Goal: Task Accomplishment & Management: Use online tool/utility

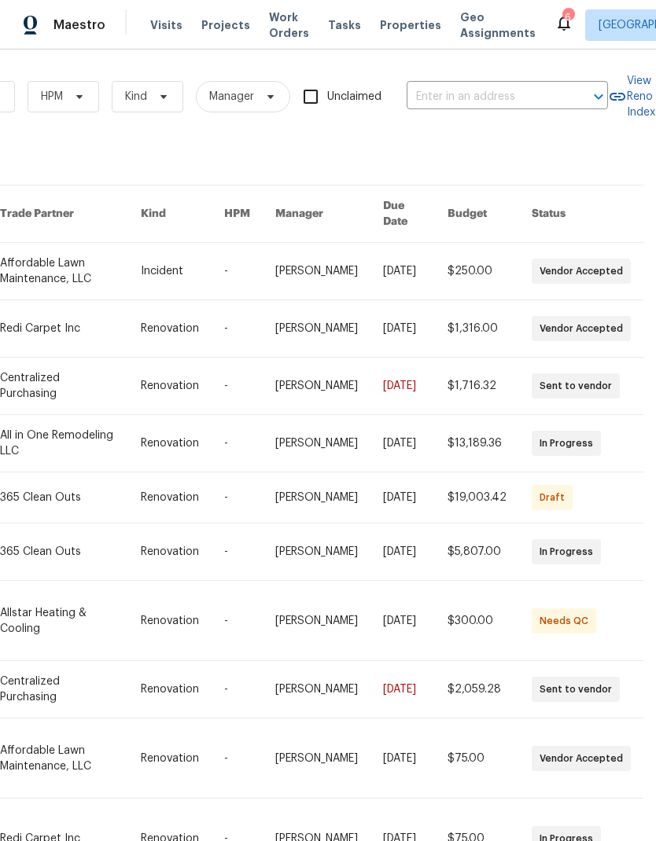
scroll to position [0, 259]
click at [469, 85] on input "text" at bounding box center [485, 97] width 157 height 24
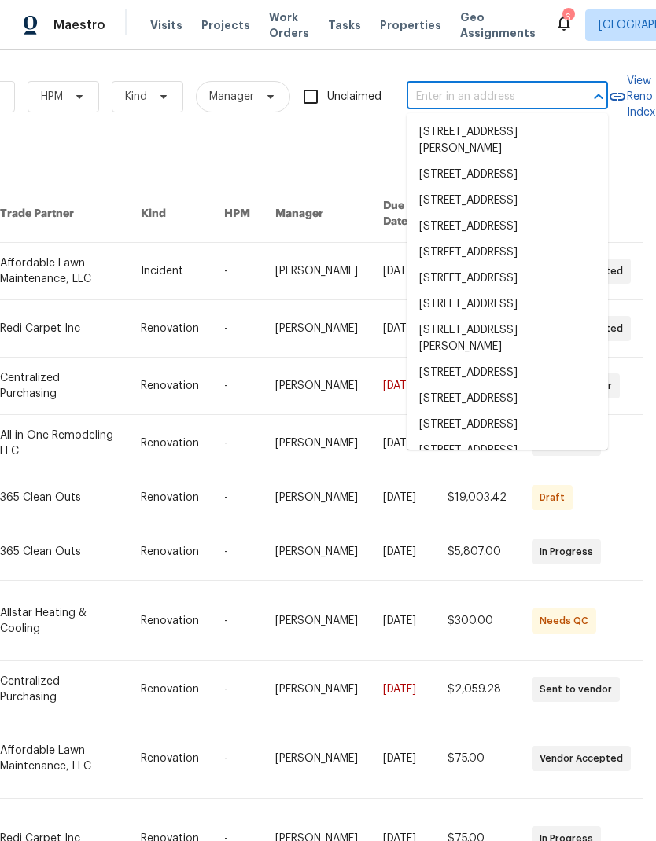
click at [469, 85] on input "text" at bounding box center [485, 97] width 157 height 24
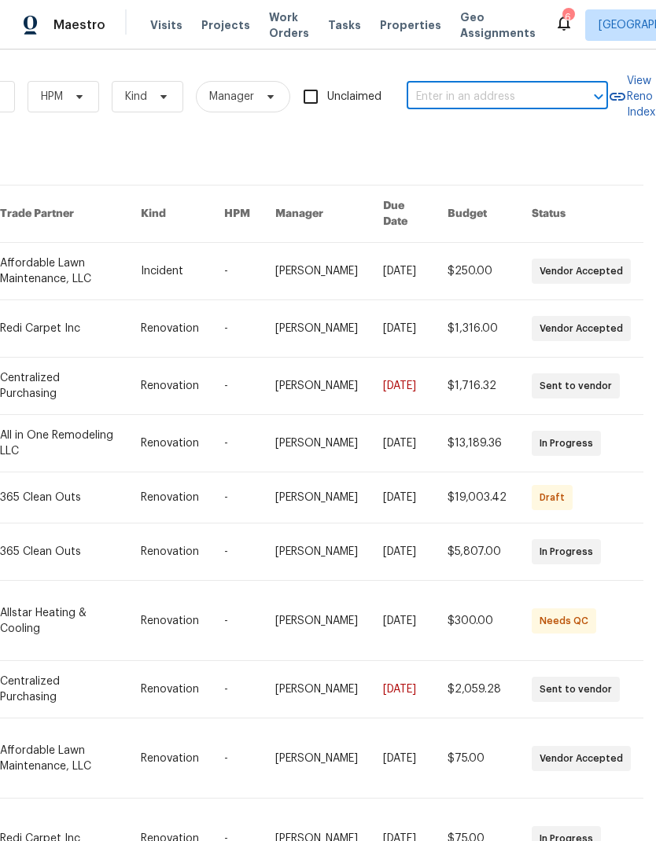
click at [429, 86] on input "text" at bounding box center [485, 97] width 157 height 24
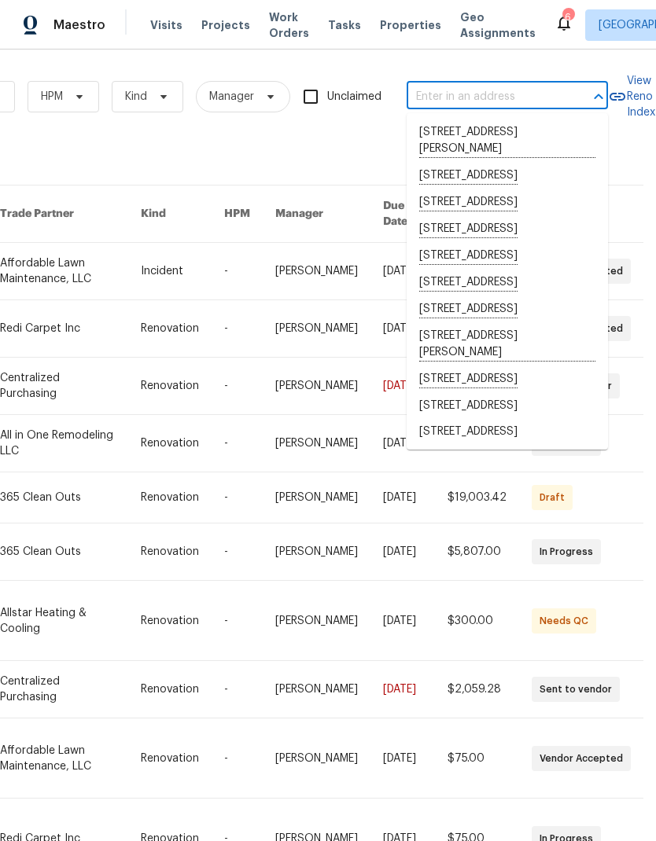
paste input "[STREET_ADDRESS]"
type input "[STREET_ADDRESS]"
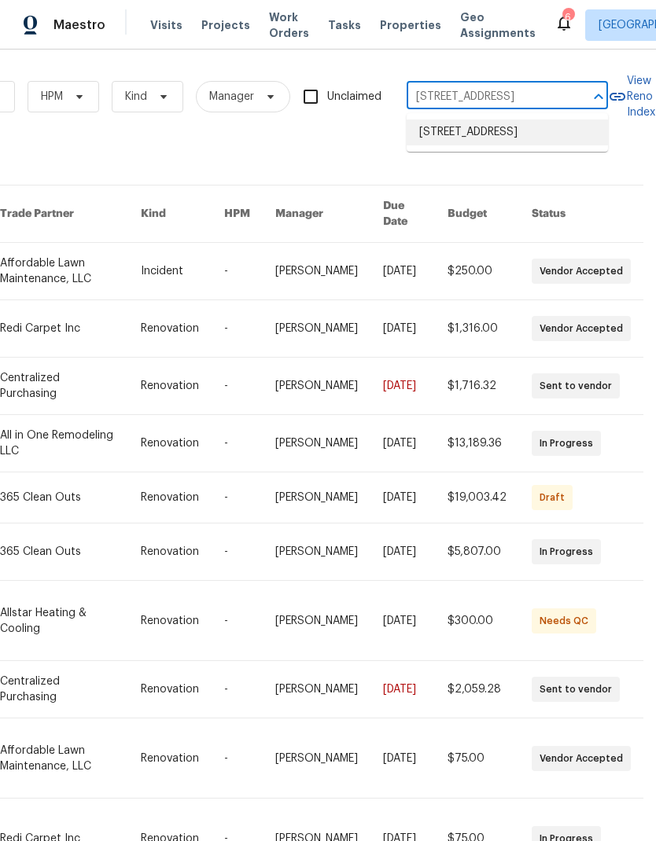
click at [512, 141] on li "[STREET_ADDRESS]" at bounding box center [507, 133] width 201 height 26
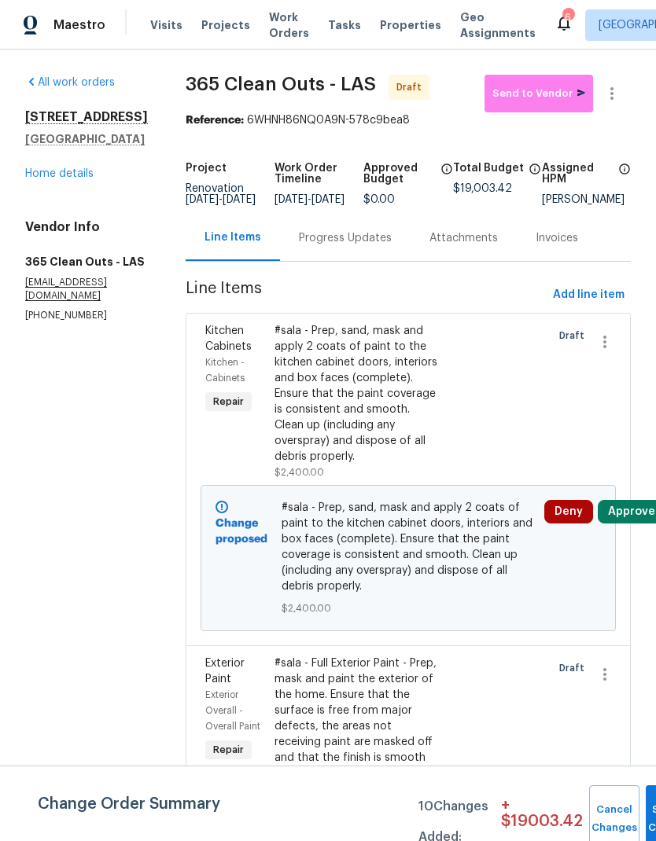
click at [43, 172] on link "Home details" at bounding box center [59, 173] width 68 height 11
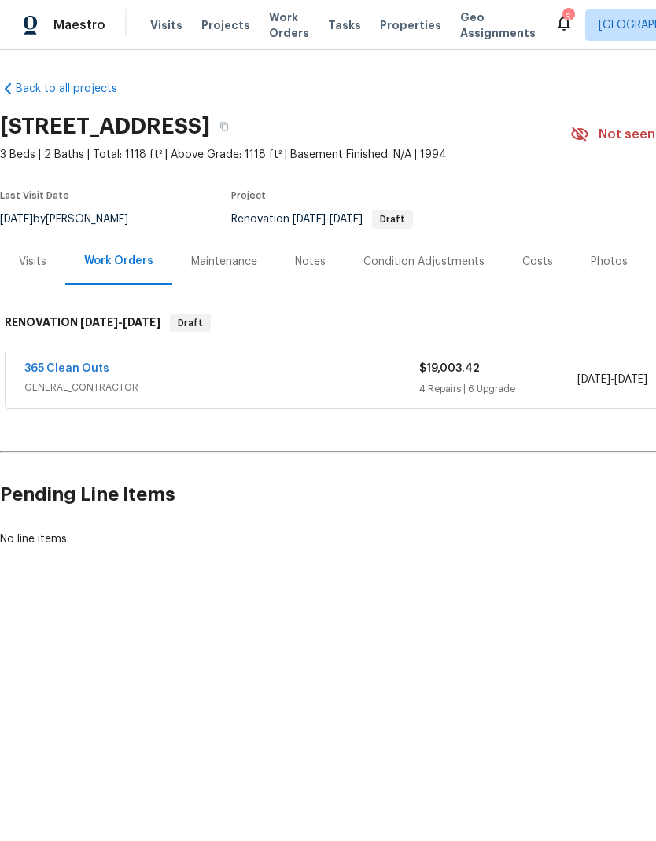
click at [36, 259] on div "Visits" at bounding box center [33, 262] width 28 height 16
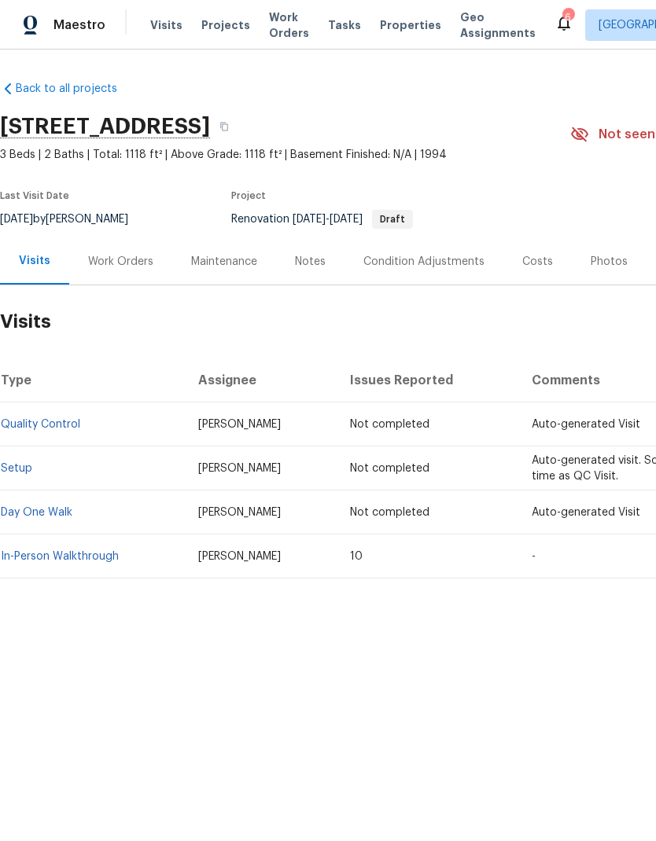
click at [53, 558] on link "In-Person Walkthrough" at bounding box center [60, 556] width 118 height 11
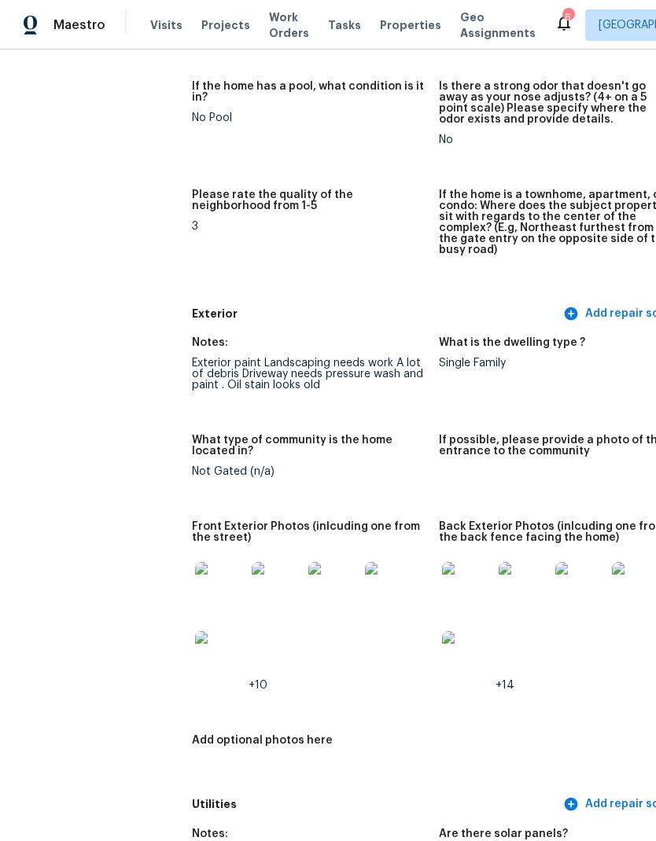
scroll to position [407, 0]
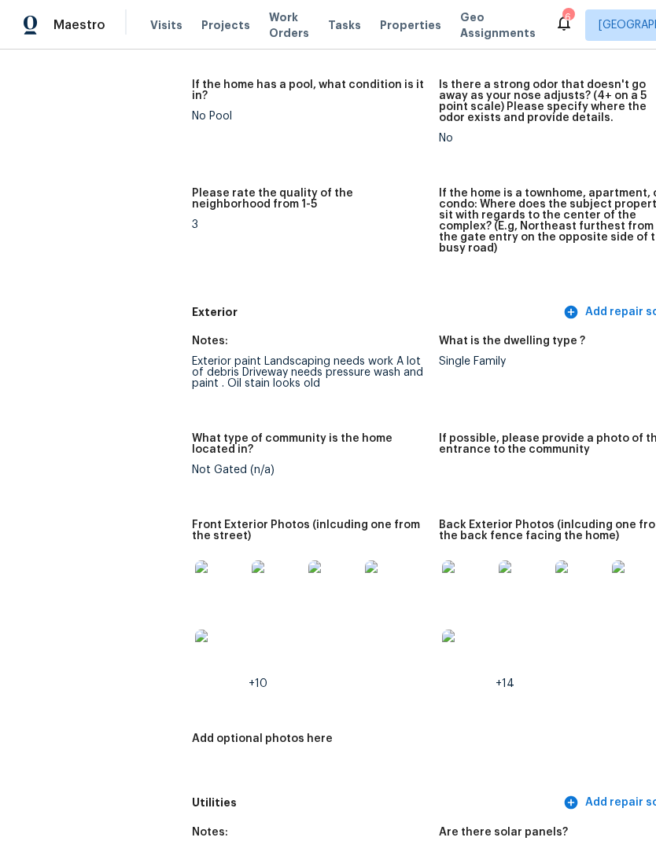
click at [308, 595] on img at bounding box center [333, 586] width 50 height 50
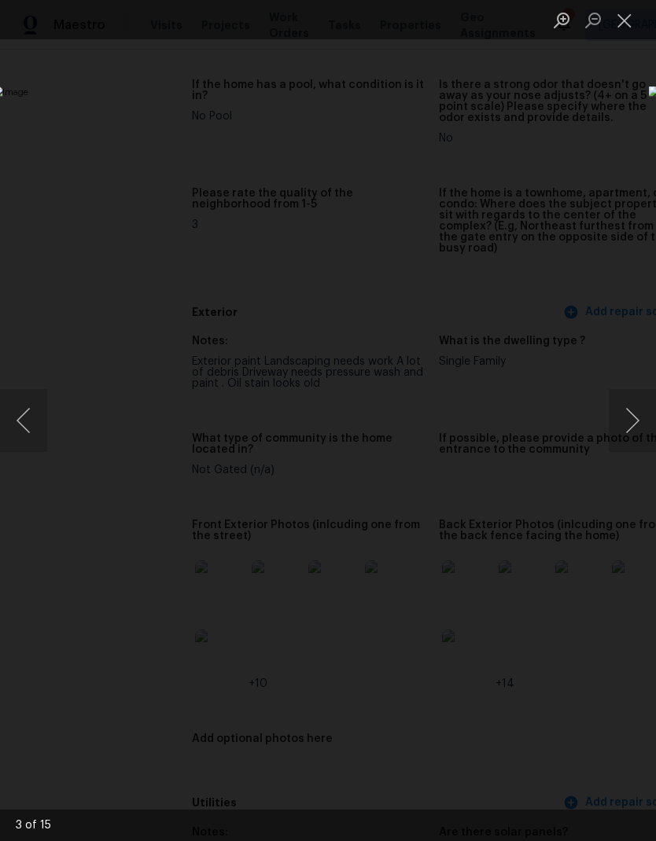
click at [635, 443] on button "Next image" at bounding box center [632, 420] width 47 height 63
click at [636, 442] on button "Next image" at bounding box center [632, 420] width 47 height 63
click at [638, 440] on button "Next image" at bounding box center [632, 420] width 47 height 63
click at [637, 442] on button "Next image" at bounding box center [632, 420] width 47 height 63
click at [637, 441] on button "Next image" at bounding box center [632, 420] width 47 height 63
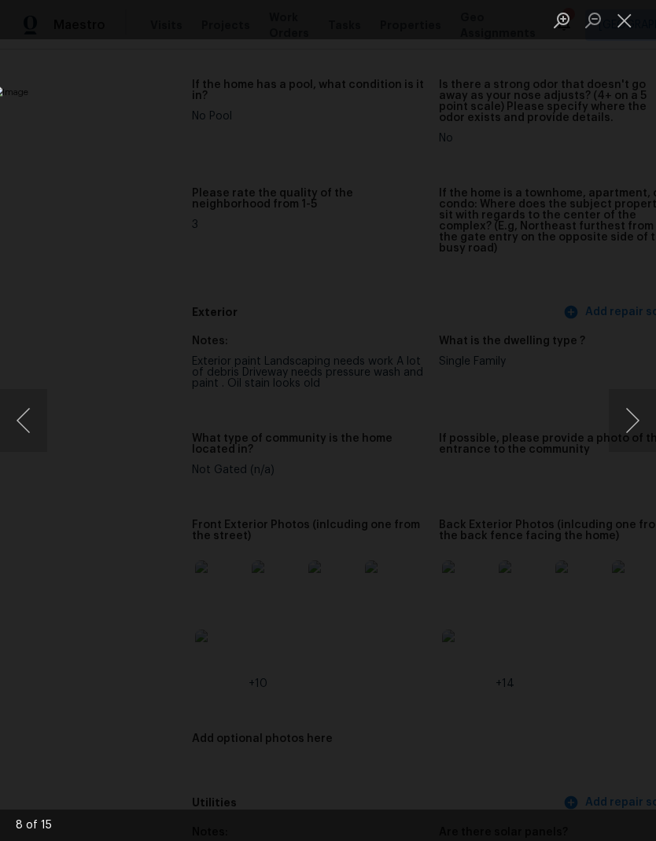
click at [632, 443] on button "Next image" at bounding box center [632, 420] width 47 height 63
click at [634, 436] on button "Next image" at bounding box center [632, 420] width 47 height 63
click at [626, 446] on button "Next image" at bounding box center [632, 420] width 47 height 63
click at [618, 21] on button "Close lightbox" at bounding box center [624, 20] width 31 height 28
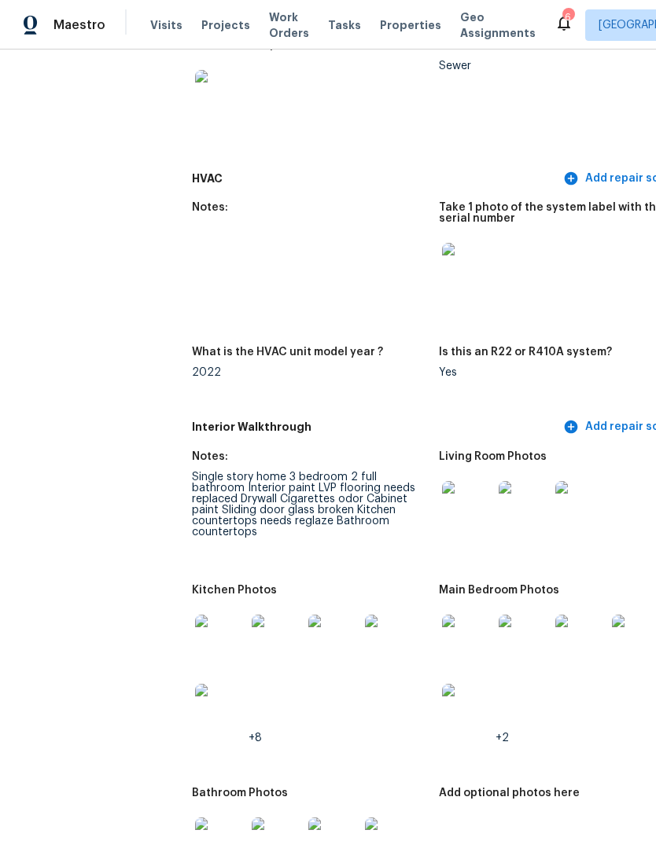
scroll to position [1433, 0]
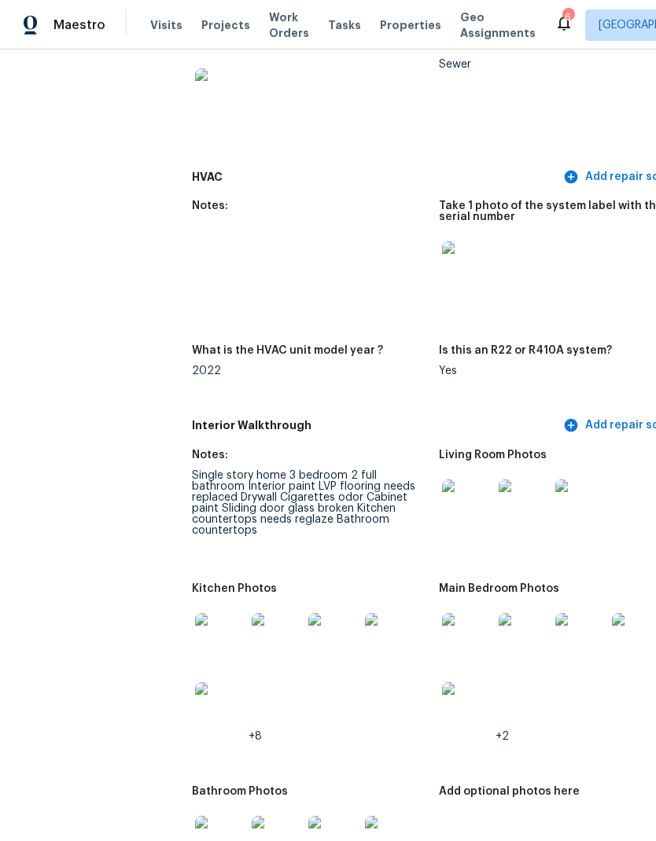
click at [446, 496] on img at bounding box center [467, 505] width 50 height 50
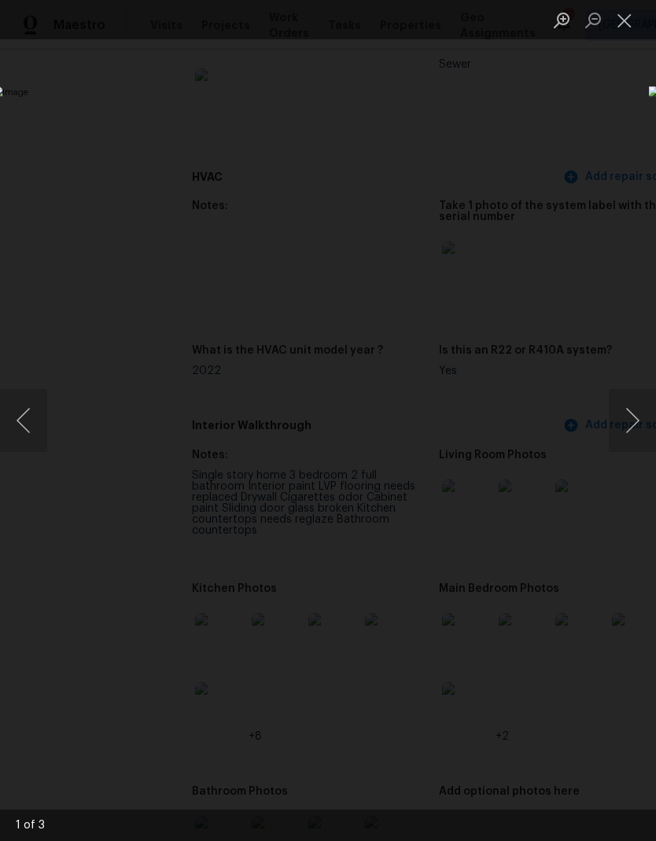
click at [626, 432] on button "Next image" at bounding box center [632, 420] width 47 height 63
click at [636, 426] on button "Next image" at bounding box center [632, 420] width 47 height 63
click at [633, 23] on button "Close lightbox" at bounding box center [624, 20] width 31 height 28
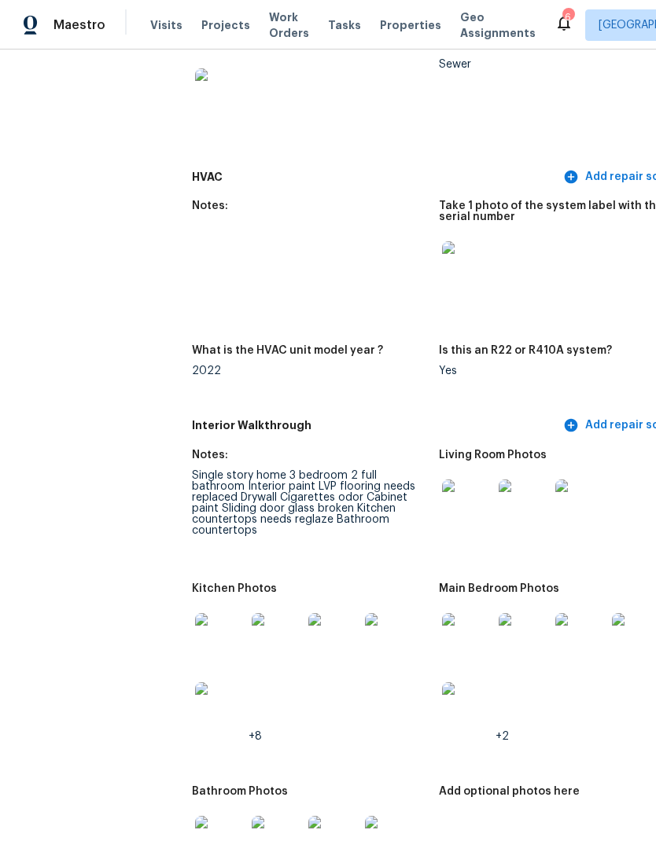
click at [613, 516] on div at bounding box center [556, 504] width 234 height 69
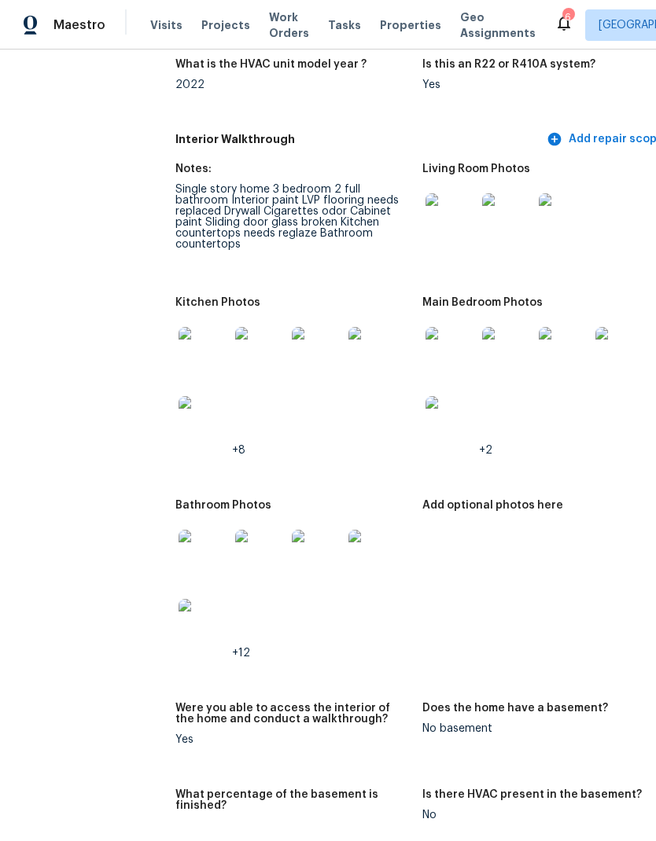
scroll to position [1720, 18]
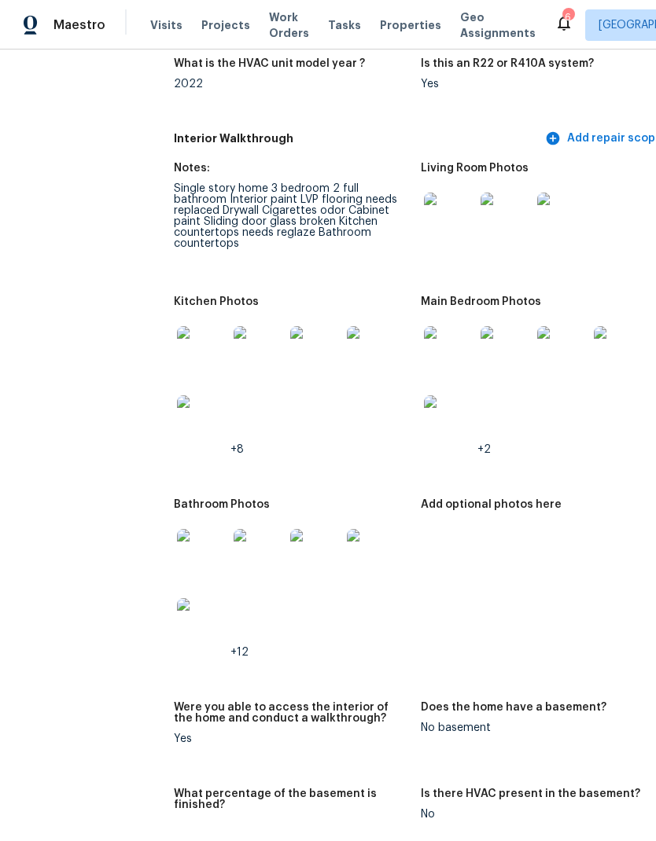
click at [177, 539] on img at bounding box center [202, 554] width 50 height 50
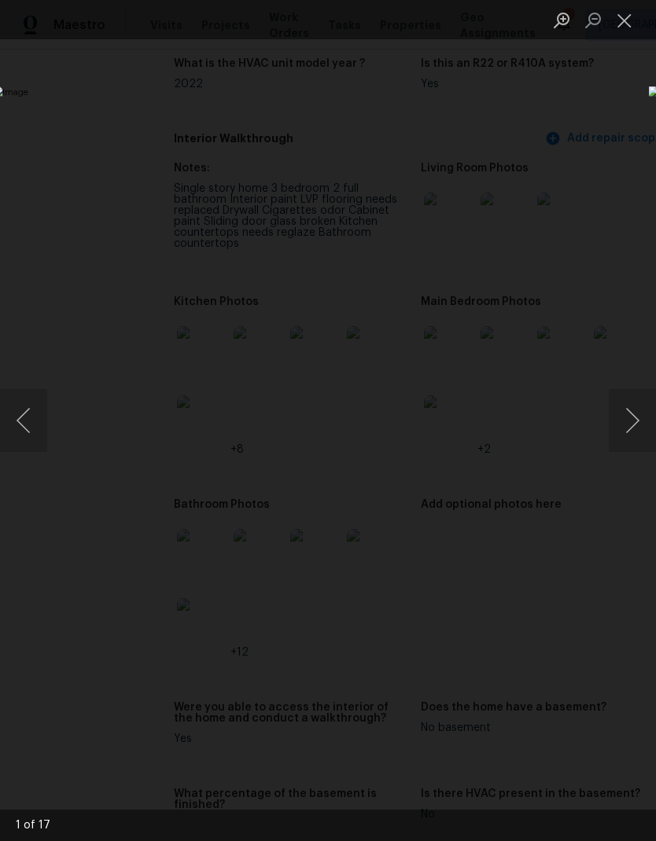
click at [635, 429] on button "Next image" at bounding box center [632, 420] width 47 height 63
click at [634, 428] on button "Next image" at bounding box center [632, 420] width 47 height 63
click at [623, 22] on button "Close lightbox" at bounding box center [624, 20] width 31 height 28
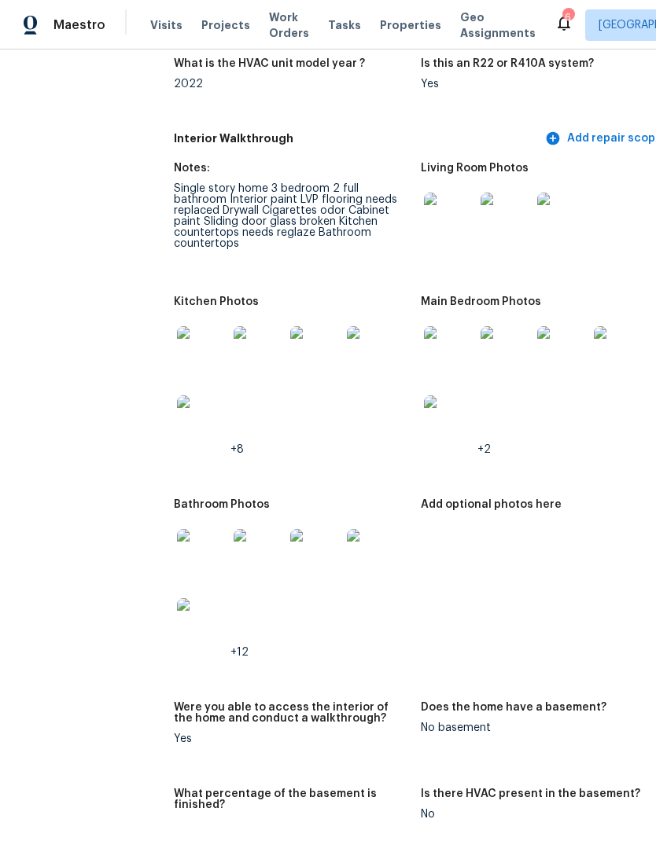
click at [177, 344] on img at bounding box center [202, 351] width 50 height 50
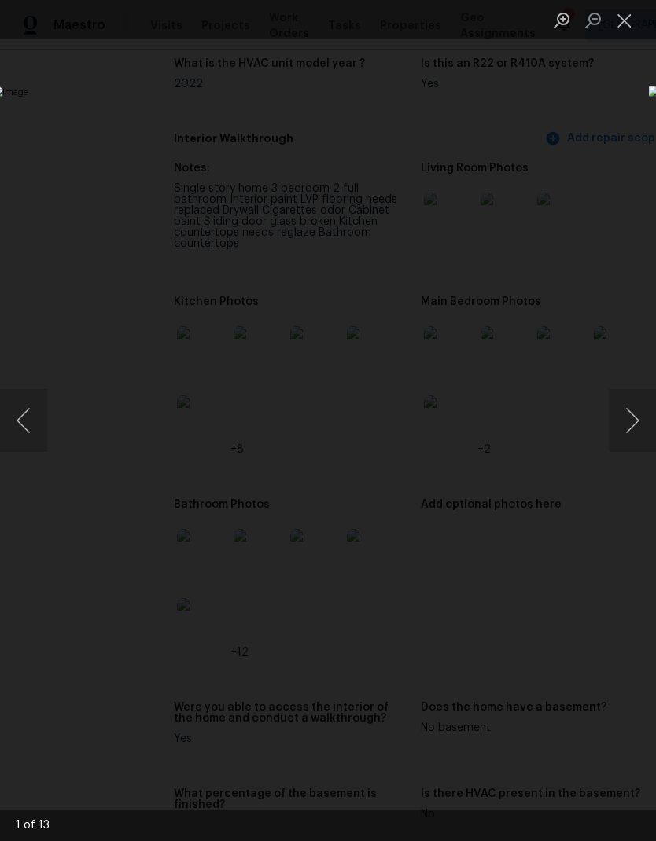
click at [629, 418] on button "Next image" at bounding box center [632, 420] width 47 height 63
click at [629, 432] on button "Next image" at bounding box center [632, 420] width 47 height 63
click at [619, 25] on button "Close lightbox" at bounding box center [624, 20] width 31 height 28
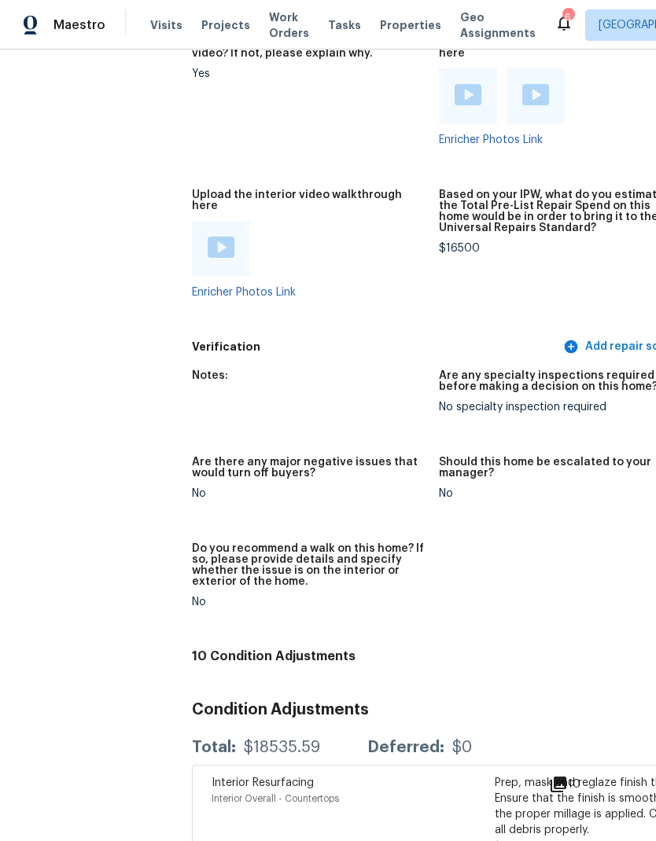
scroll to position [3331, 0]
click at [208, 237] on img at bounding box center [221, 247] width 27 height 21
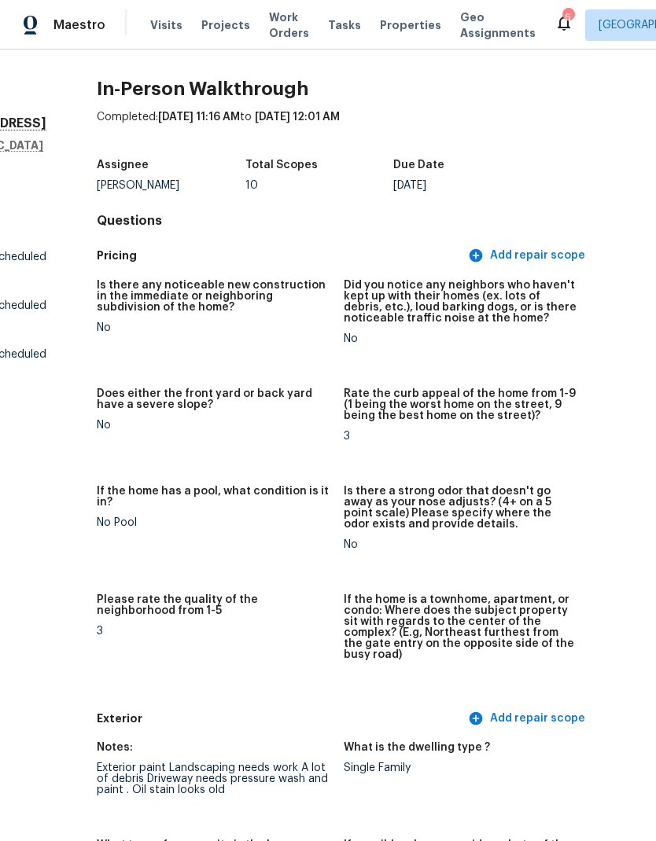
scroll to position [0, 95]
click at [269, 29] on span "Work Orders" at bounding box center [289, 24] width 40 height 31
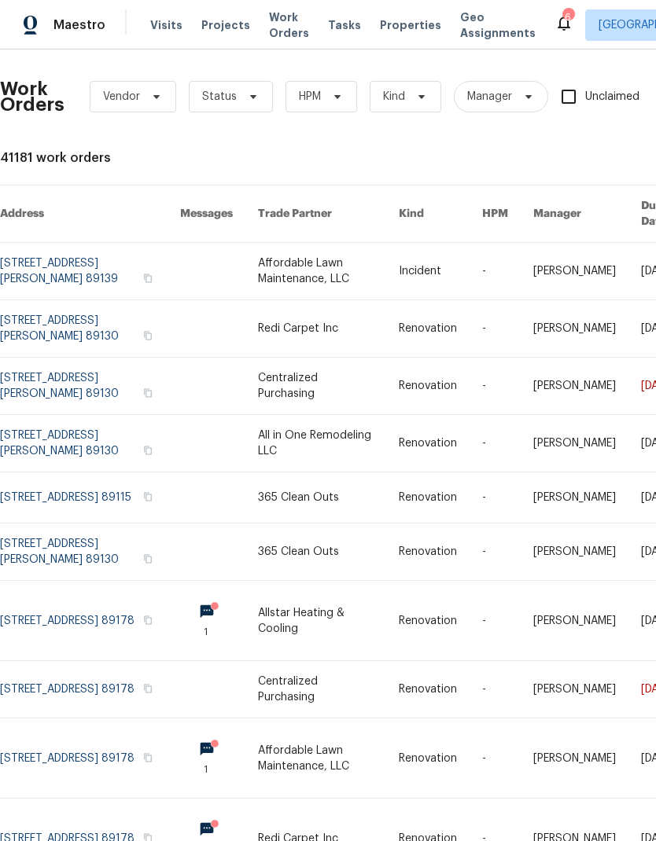
click at [269, 28] on span "Work Orders" at bounding box center [289, 24] width 40 height 31
click at [395, 17] on span "Properties" at bounding box center [410, 25] width 61 height 16
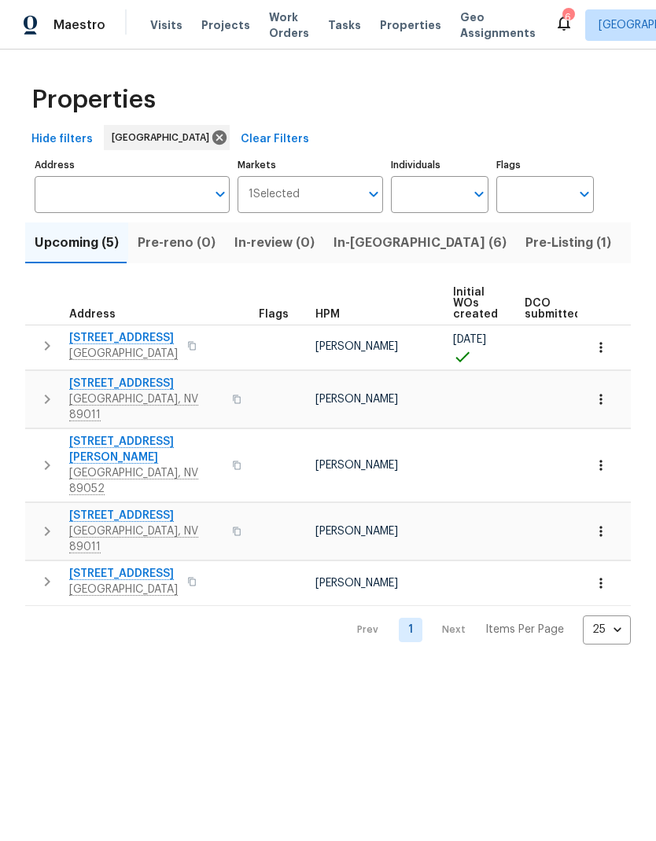
click at [343, 242] on span "In-[GEOGRAPHIC_DATA] (6)" at bounding box center [419, 243] width 173 height 22
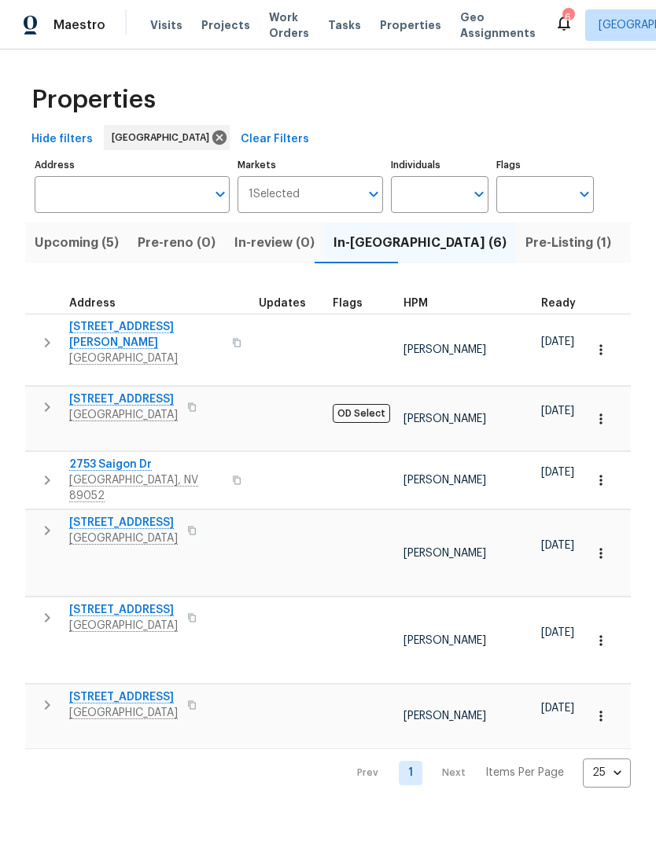
click at [52, 521] on icon "button" at bounding box center [47, 530] width 19 height 19
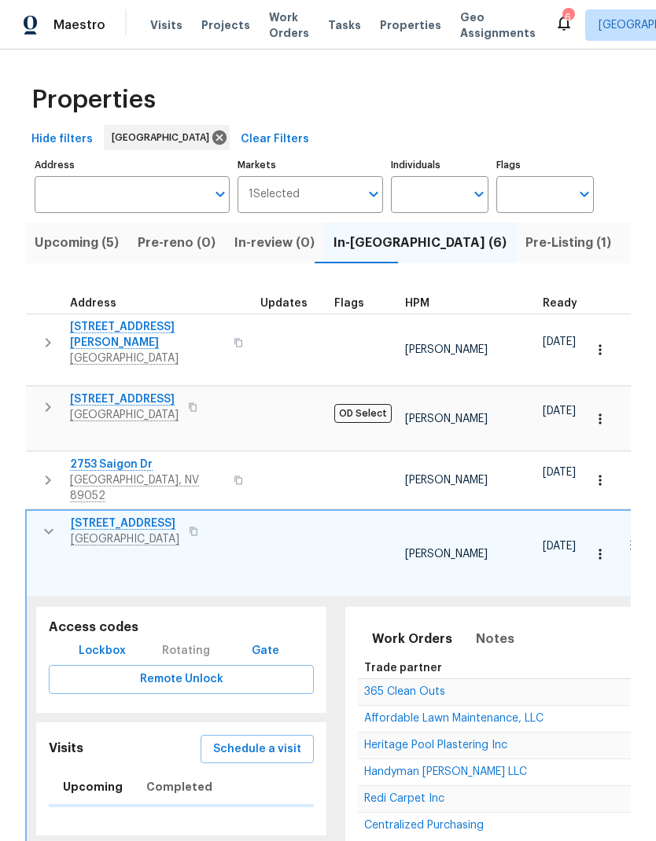
click at [242, 740] on span "Schedule a visit" at bounding box center [257, 750] width 88 height 20
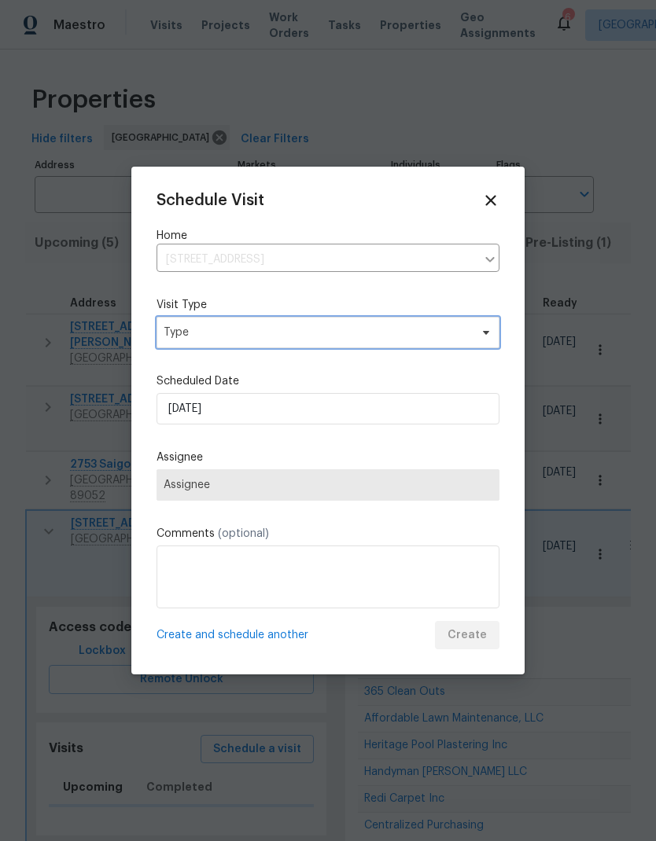
click at [182, 332] on span "Type" at bounding box center [317, 333] width 306 height 16
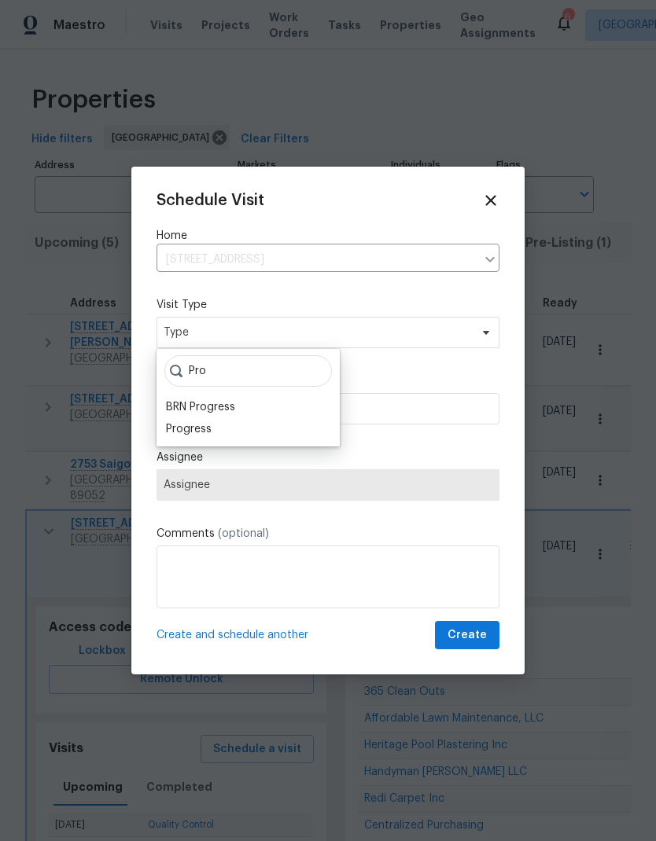
type input "Pro"
click at [175, 413] on div "BRN Progress" at bounding box center [200, 407] width 69 height 16
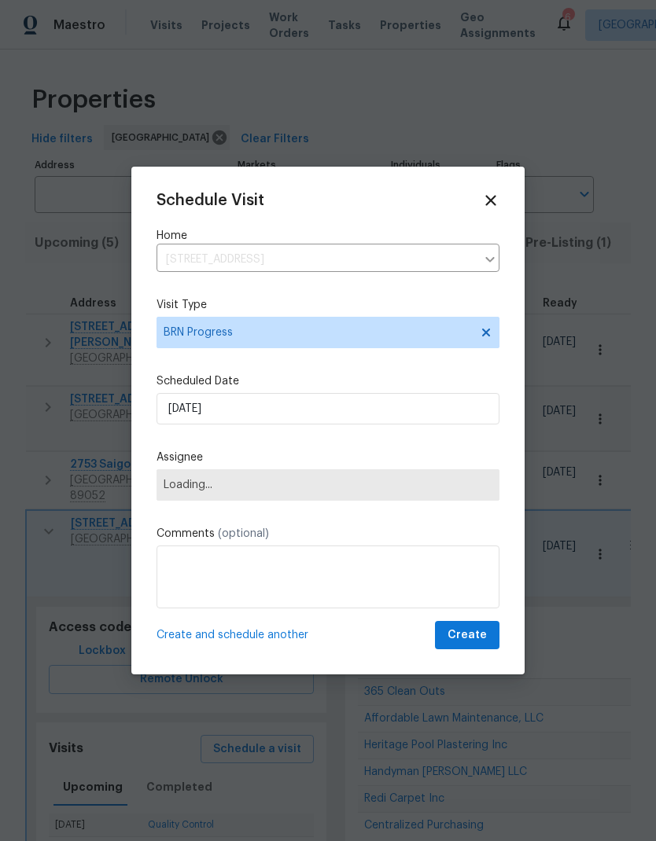
click at [187, 329] on div "Schedule Visit Home [STREET_ADDRESS] ​ Visit Type BRN Progress Scheduled Date […" at bounding box center [327, 421] width 343 height 458
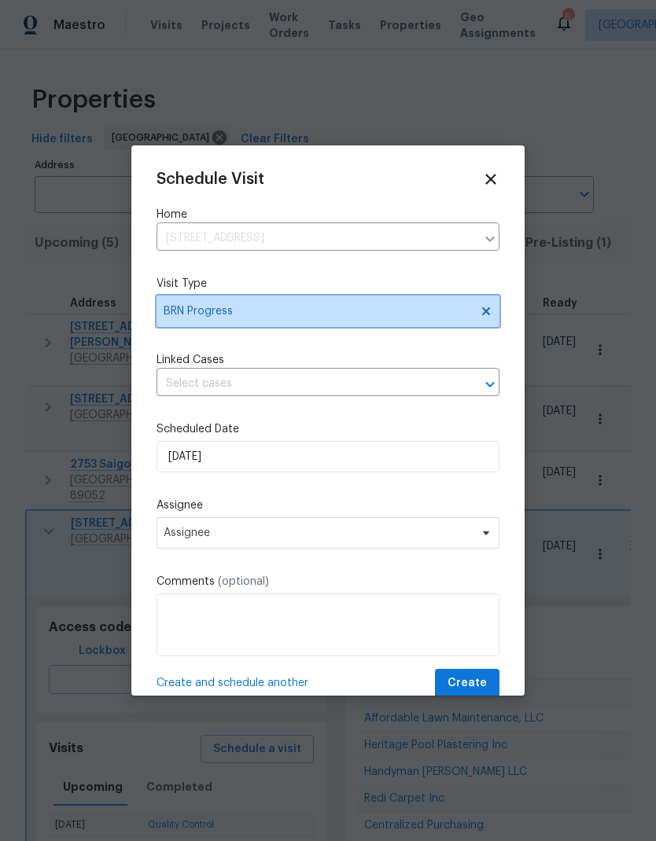
click at [190, 319] on span "BRN Progress" at bounding box center [317, 312] width 306 height 16
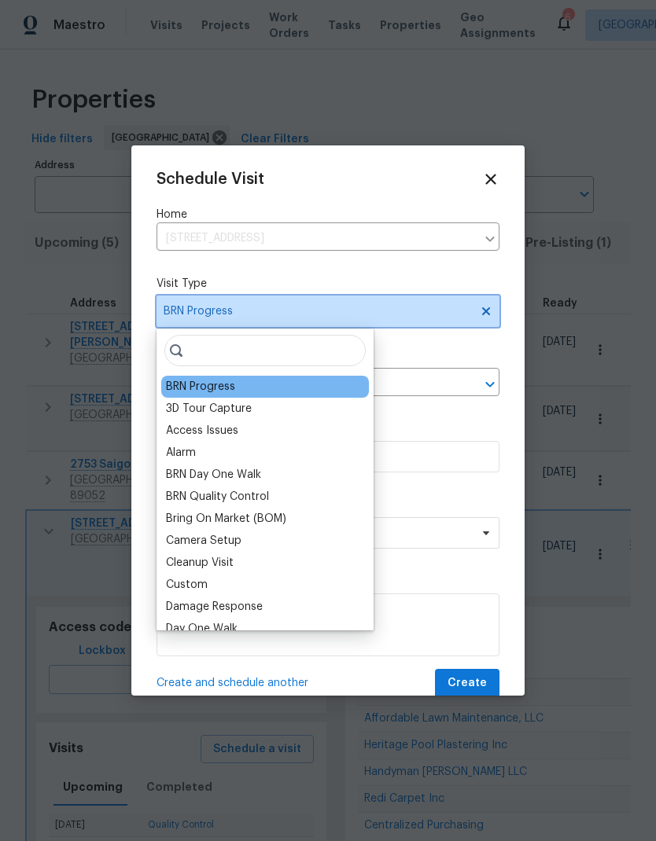
click at [192, 311] on span "BRN Progress" at bounding box center [317, 312] width 306 height 16
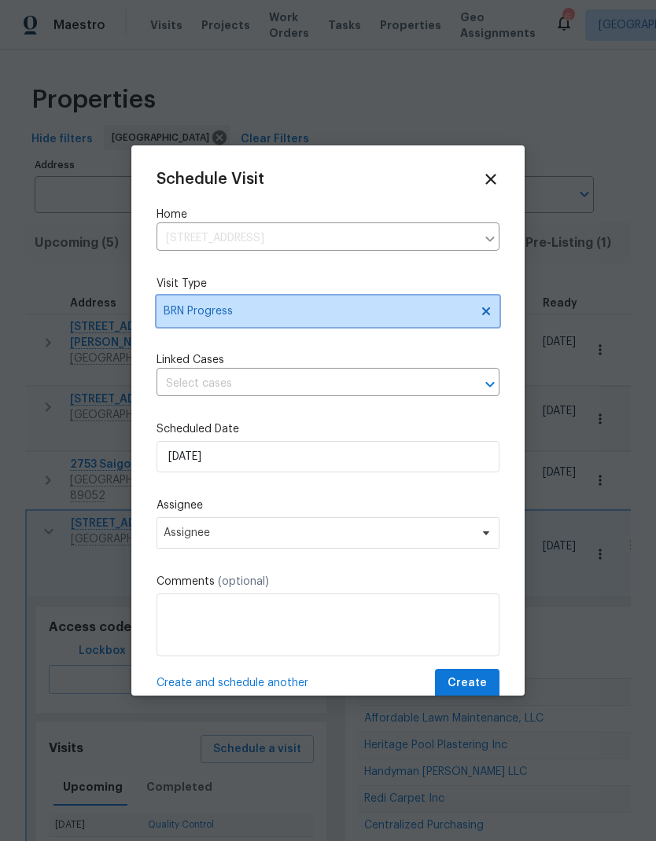
click at [193, 319] on span "BRN Progress" at bounding box center [317, 312] width 306 height 16
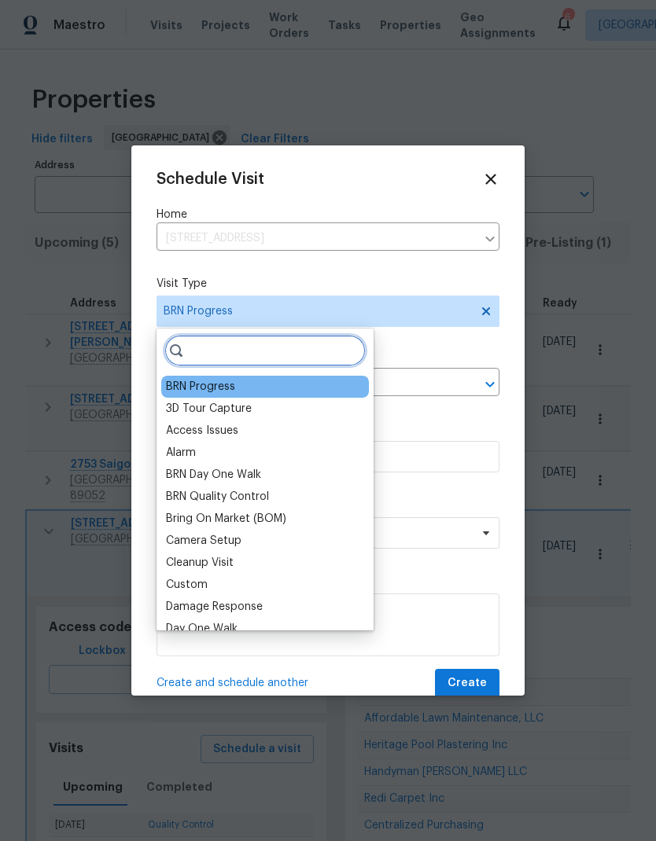
click at [211, 356] on input "search" at bounding box center [264, 350] width 201 height 31
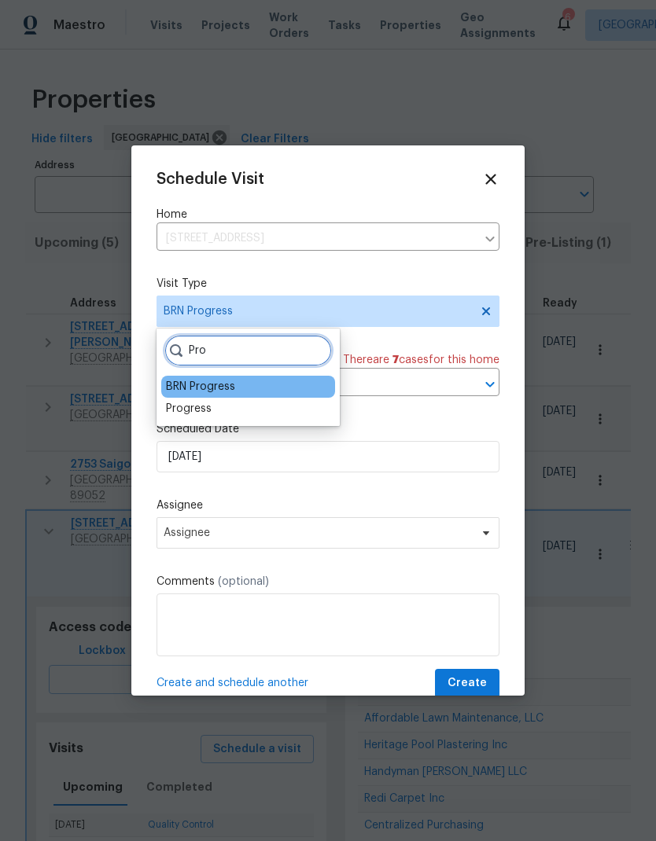
type input "Pro"
click at [186, 415] on div "Progress" at bounding box center [189, 409] width 46 height 16
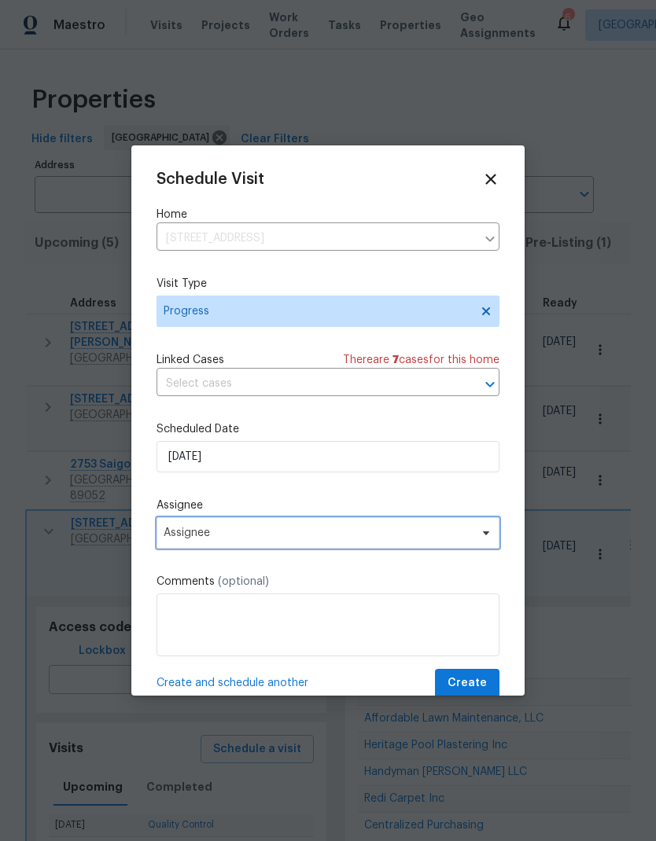
click at [164, 534] on span "Assignee" at bounding box center [318, 533] width 308 height 13
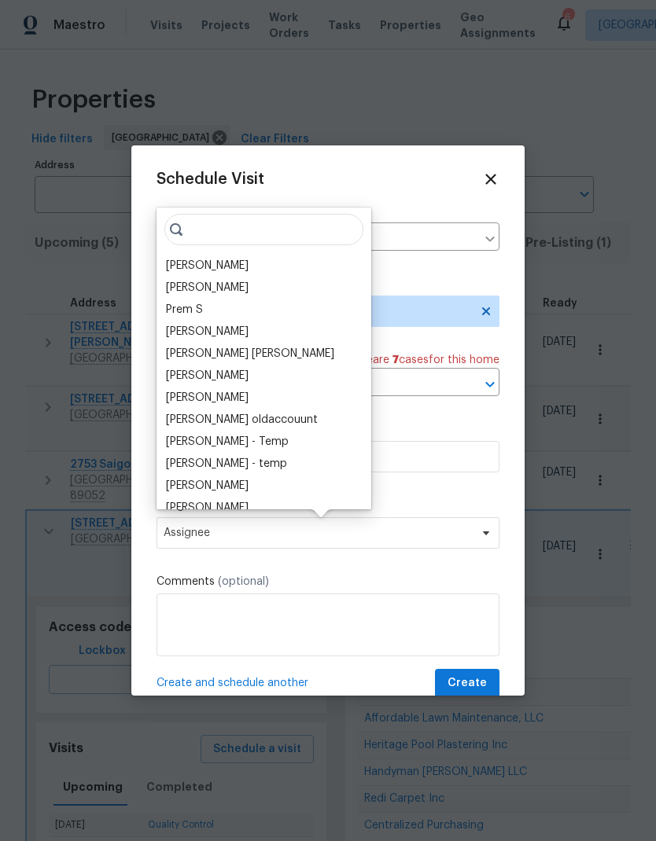
click at [187, 271] on div "[PERSON_NAME]" at bounding box center [207, 266] width 83 height 16
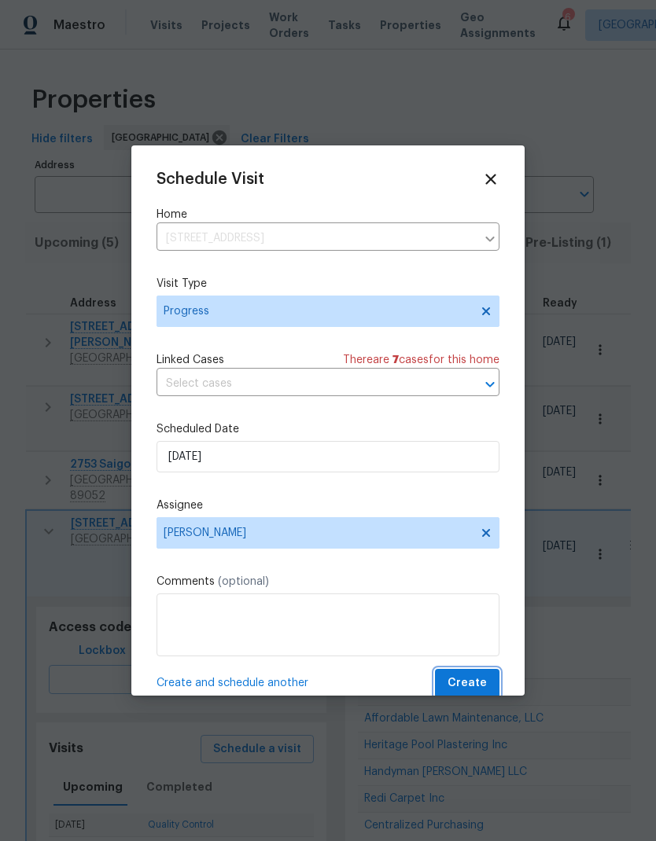
click at [480, 687] on span "Create" at bounding box center [466, 684] width 39 height 20
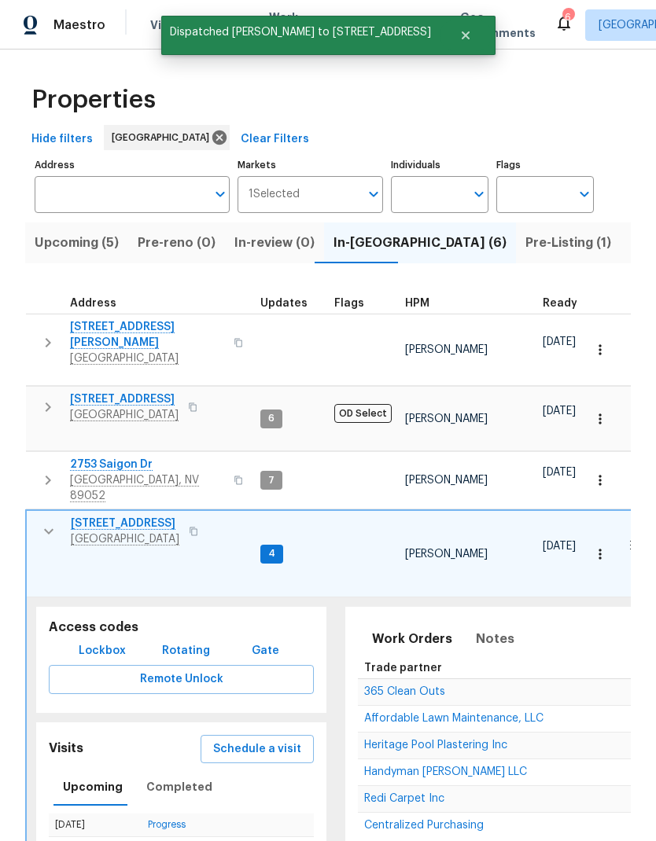
click at [35, 400] on td "[STREET_ADDRESS]" at bounding box center [140, 407] width 228 height 41
click at [45, 398] on icon "button" at bounding box center [48, 407] width 19 height 19
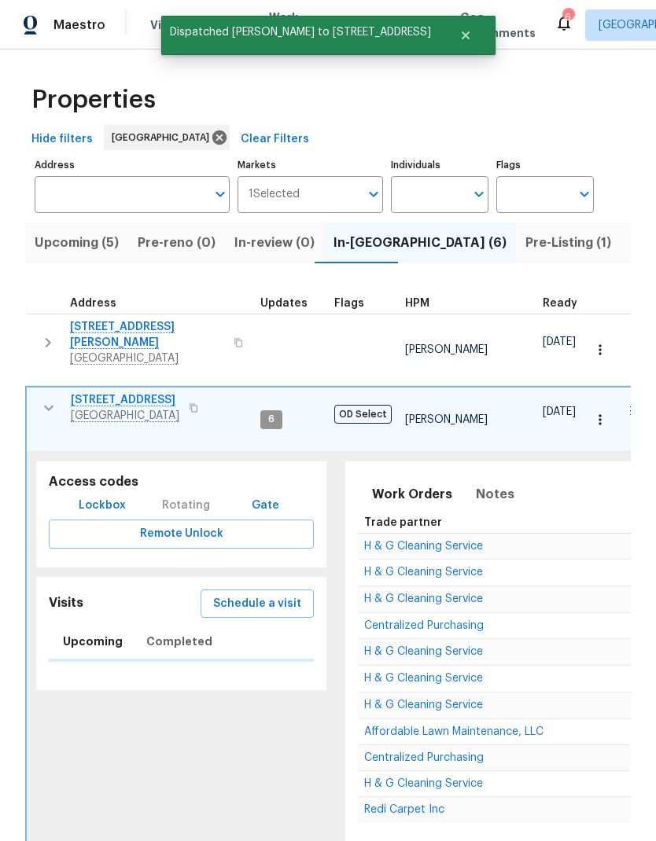
click at [237, 594] on span "Schedule a visit" at bounding box center [257, 604] width 88 height 20
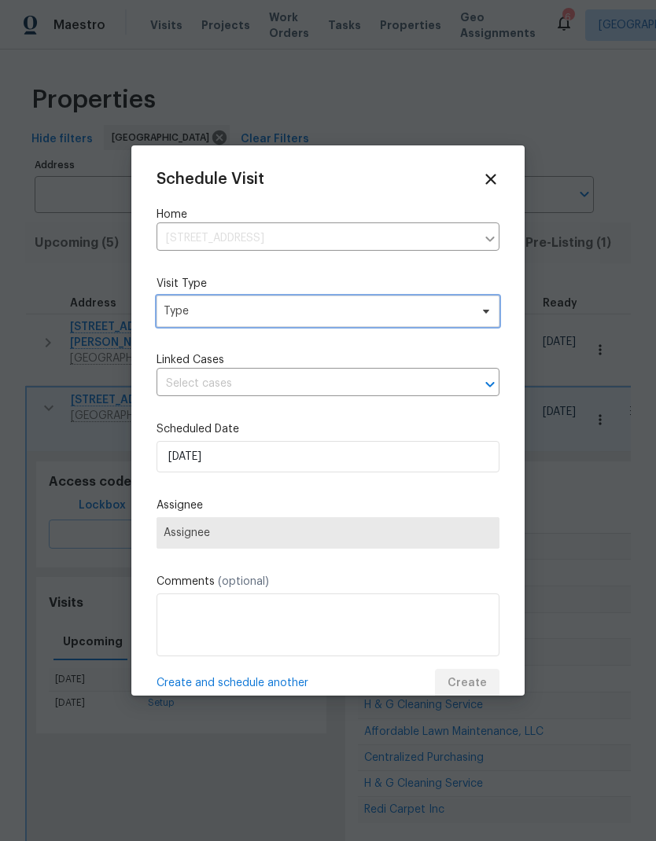
click at [180, 319] on span "Type" at bounding box center [317, 312] width 306 height 16
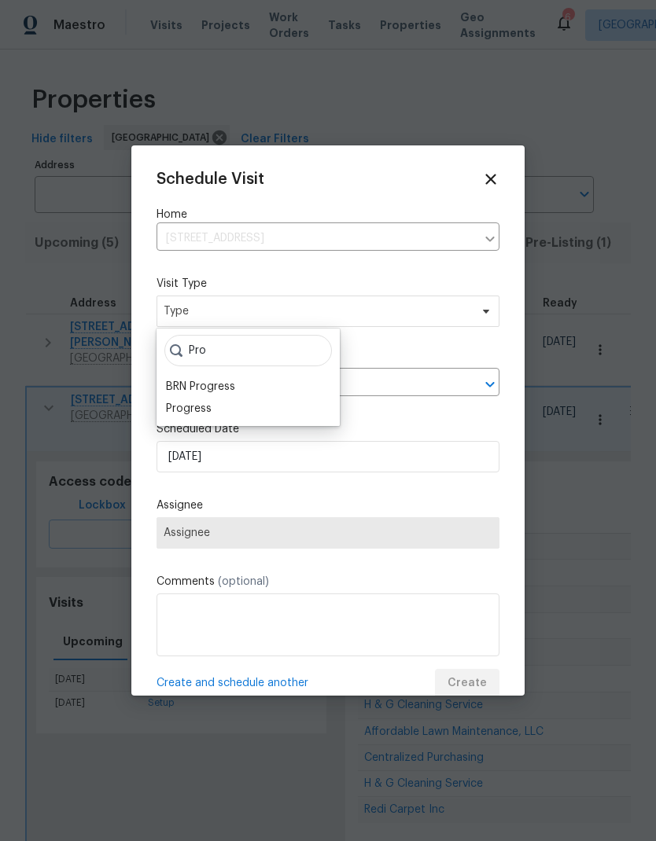
type input "Pro"
click at [182, 415] on div "Progress" at bounding box center [189, 409] width 46 height 16
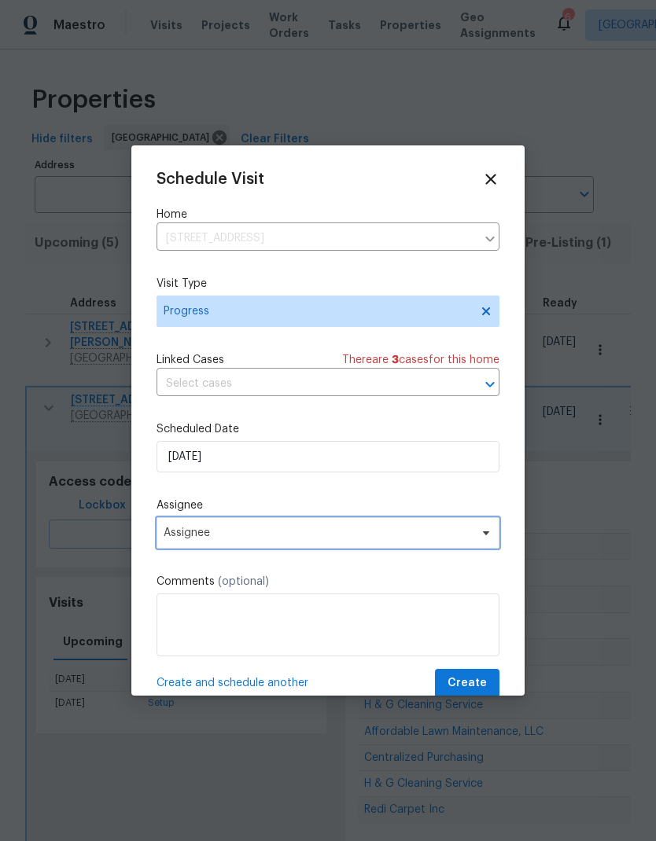
click at [173, 533] on span "Assignee" at bounding box center [318, 533] width 308 height 13
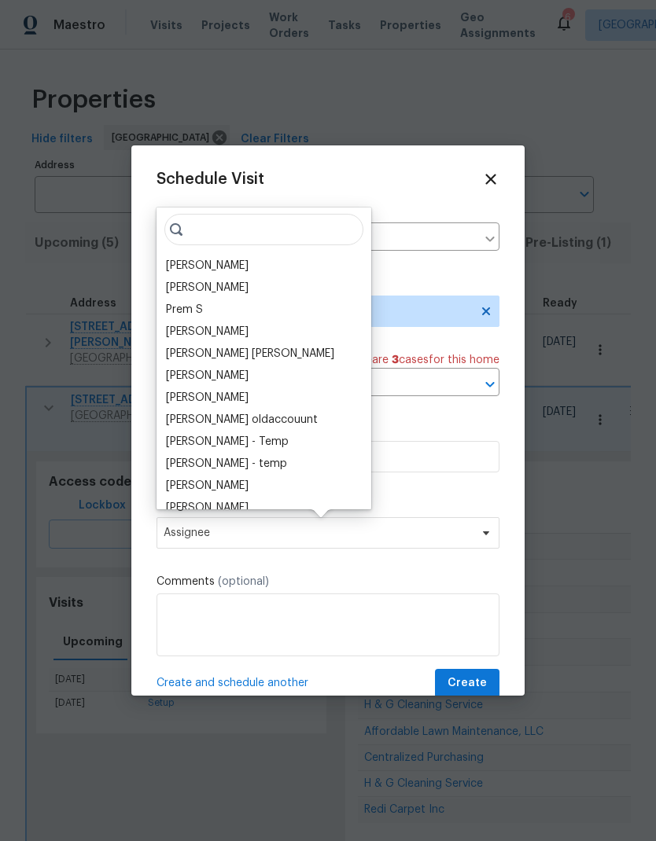
click at [182, 265] on div "[PERSON_NAME]" at bounding box center [207, 266] width 83 height 16
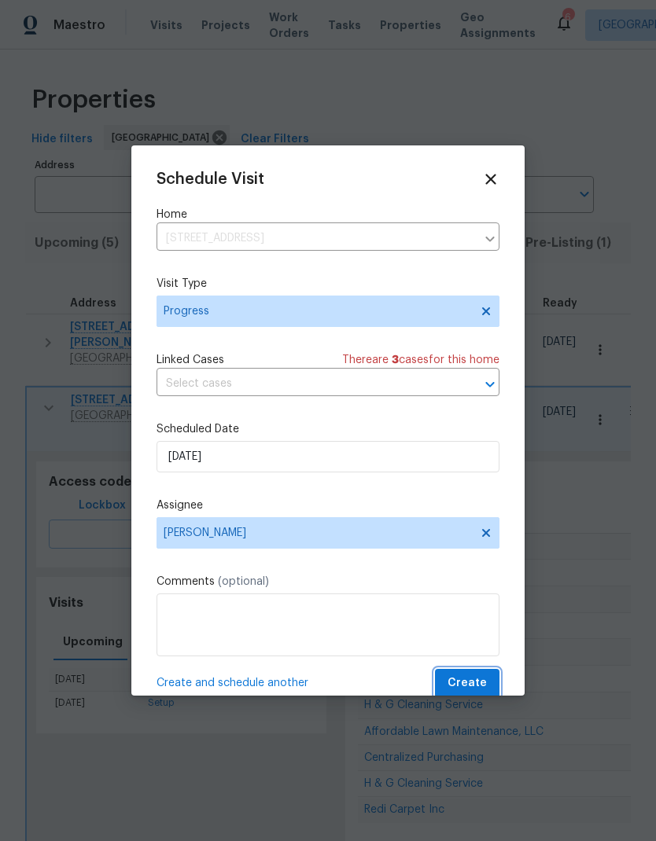
click at [477, 687] on span "Create" at bounding box center [466, 684] width 39 height 20
